Goal: Task Accomplishment & Management: Complete application form

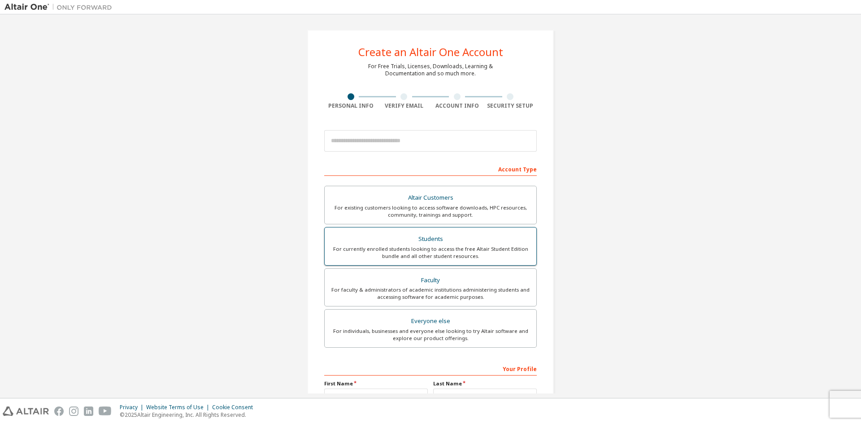
click at [402, 254] on div "For currently enrolled students looking to access the free Altair Student Editi…" at bounding box center [430, 252] width 201 height 14
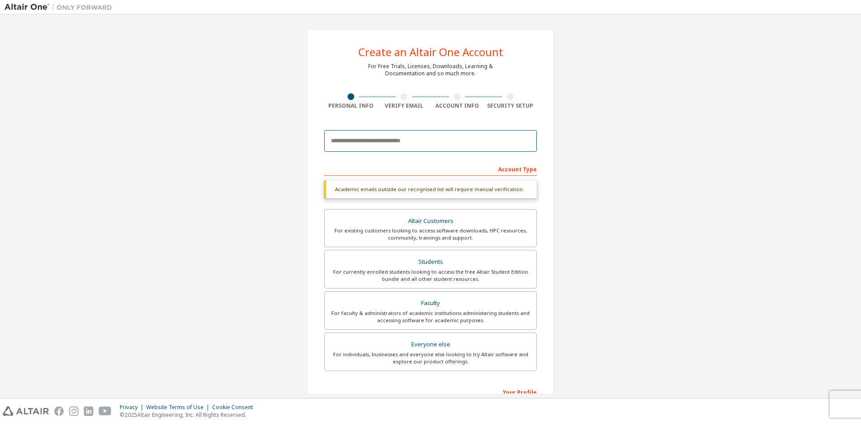
click at [369, 151] on input "email" at bounding box center [430, 141] width 213 height 22
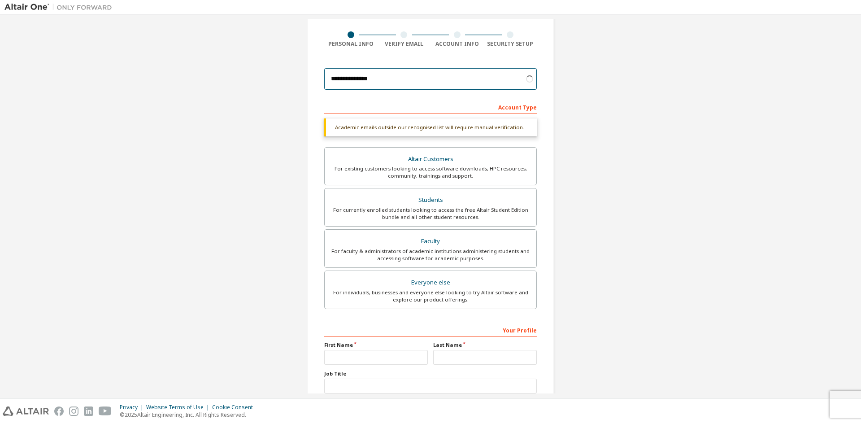
scroll to position [124, 0]
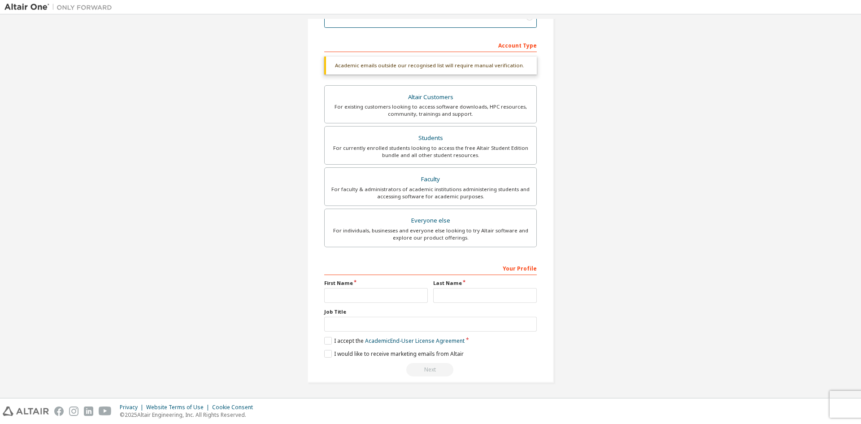
type input "**********"
click at [344, 301] on input "text" at bounding box center [376, 295] width 104 height 15
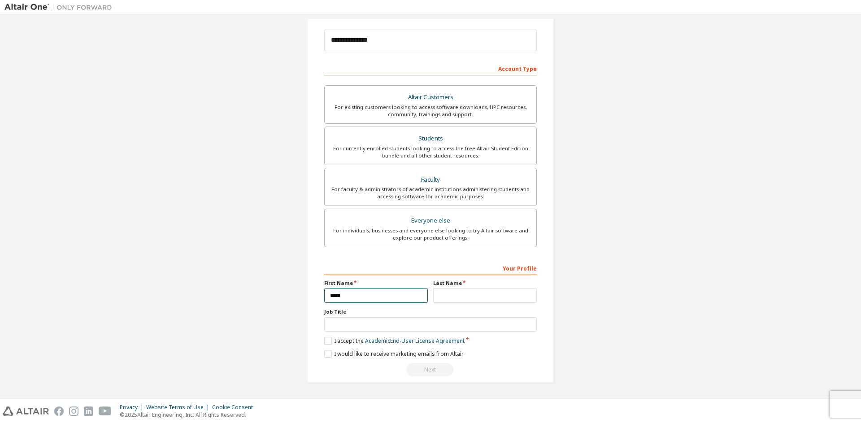
type input "*****"
click at [467, 293] on input "text" at bounding box center [485, 295] width 104 height 15
type input "******"
click at [362, 322] on input "text" at bounding box center [430, 324] width 213 height 15
click at [326, 339] on label "I accept the Academic End-User License Agreement" at bounding box center [394, 341] width 140 height 8
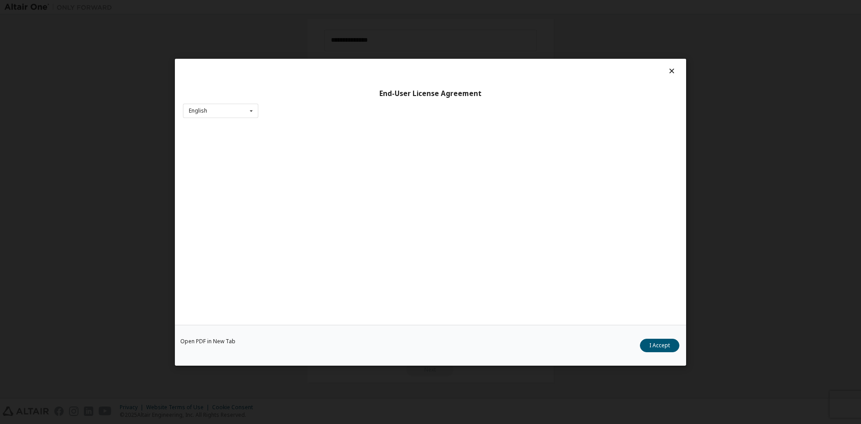
click at [328, 351] on div "Open PDF in New Tab I Accept" at bounding box center [430, 344] width 511 height 41
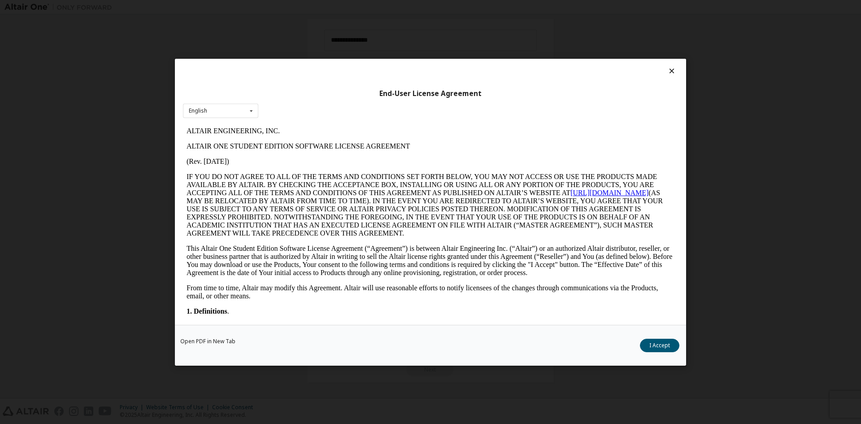
scroll to position [0, 0]
click at [664, 346] on button "I Accept" at bounding box center [659, 344] width 39 height 13
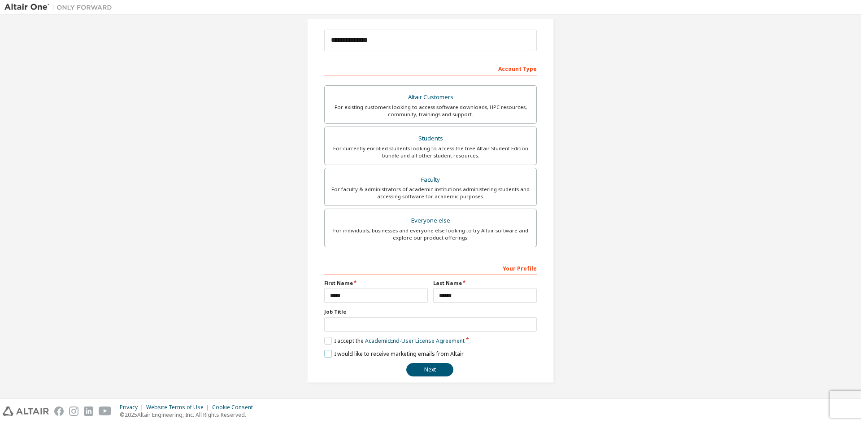
click at [335, 352] on label "I would like to receive marketing emails from Altair" at bounding box center [394, 354] width 140 height 8
click at [331, 354] on label "I would like to receive marketing emails from Altair" at bounding box center [394, 354] width 140 height 8
click at [420, 376] on button "Next" at bounding box center [430, 369] width 47 height 13
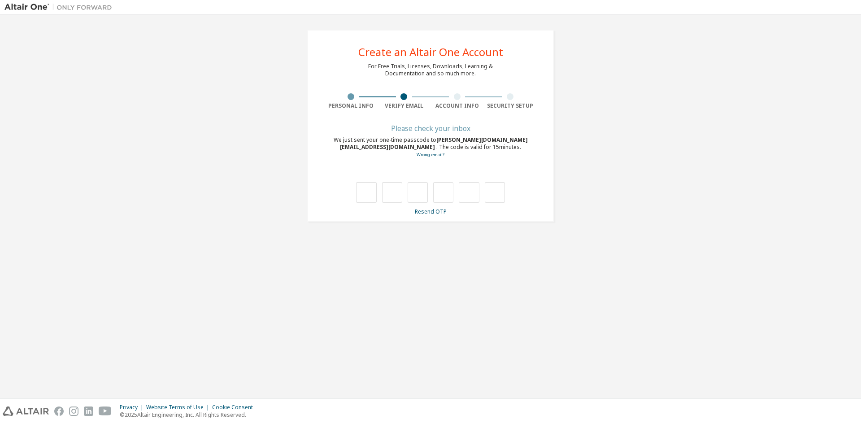
type input "*"
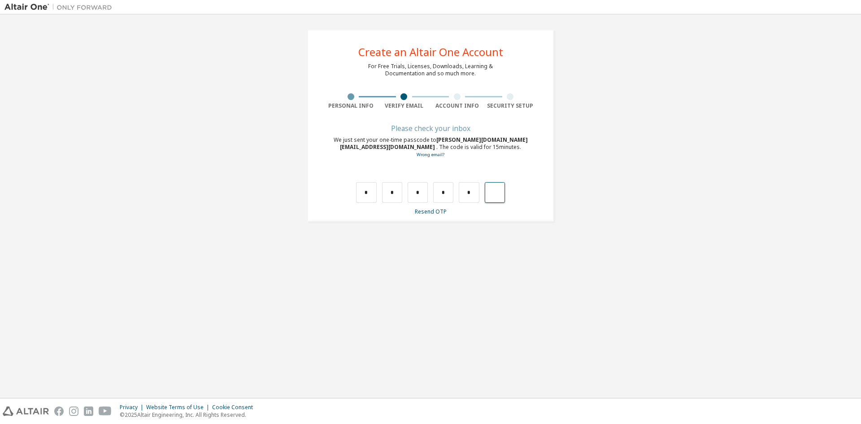
type input "*"
